Goal: Navigation & Orientation: Understand site structure

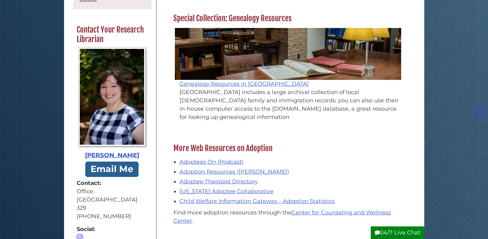
scroll to position [267, 0]
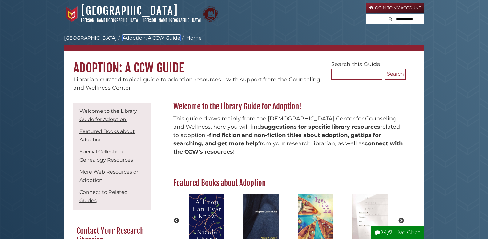
click at [148, 37] on link "Adoption: A CCW Guide" at bounding box center [151, 38] width 58 height 6
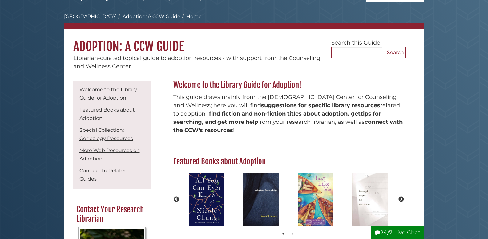
scroll to position [29, 0]
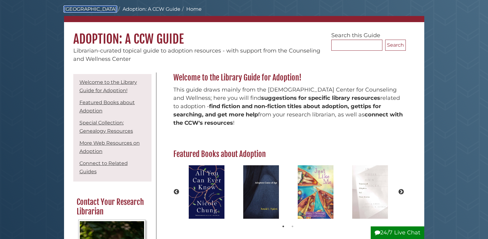
click at [83, 12] on link "[GEOGRAPHIC_DATA]" at bounding box center [90, 9] width 53 height 6
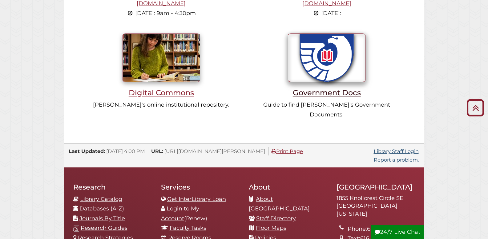
scroll to position [546, 0]
